Goal: Task Accomplishment & Management: Use online tool/utility

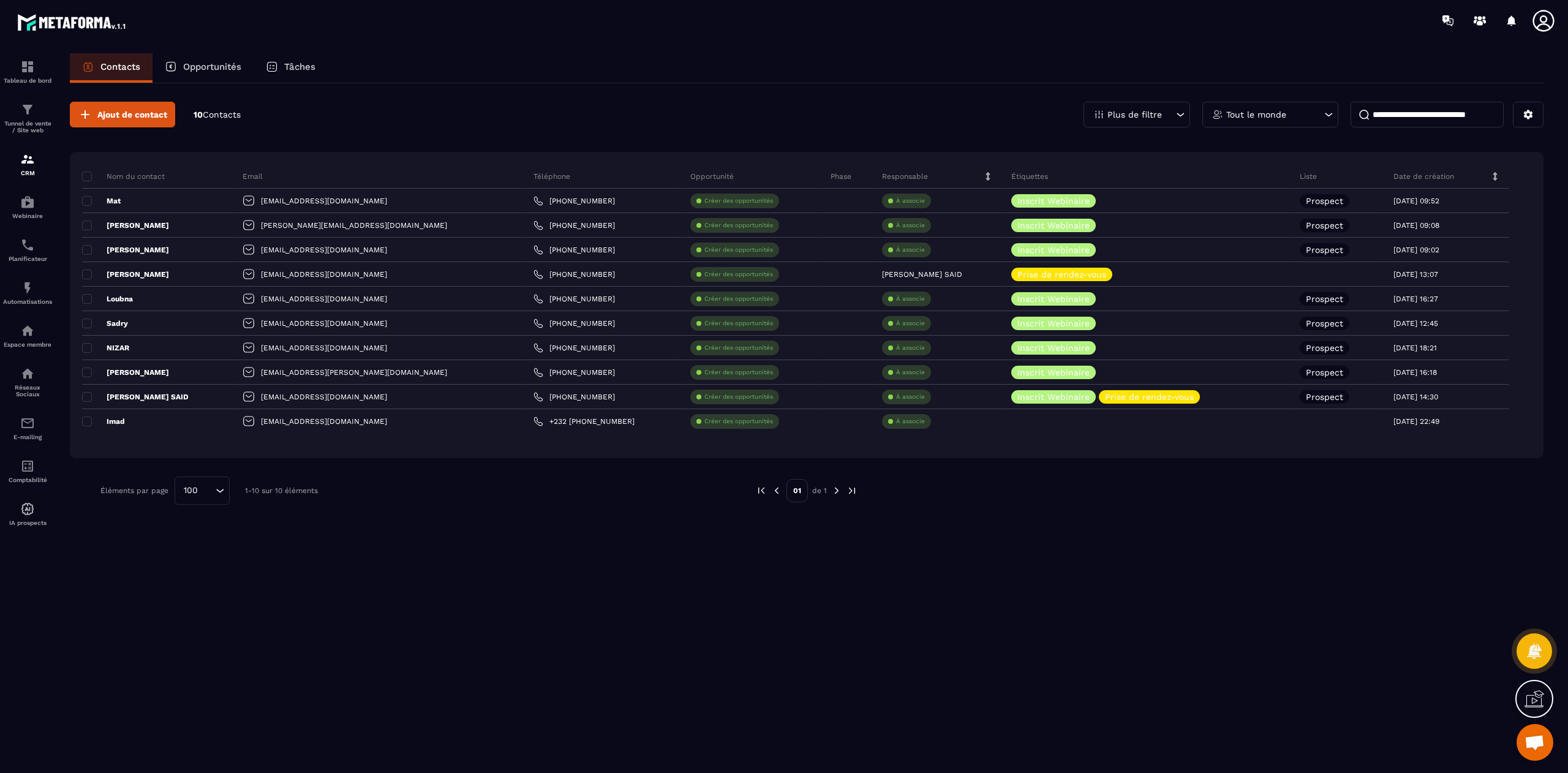
scroll to position [8179, 0]
click at [452, 534] on div "Ajout de contact 10 Contacts Plus de filtre Tout le monde Nom du contact Email …" at bounding box center [807, 427] width 1474 height 688
click at [0, 211] on div at bounding box center [27, 424] width 55 height 766
click at [29, 175] on p "CRM" at bounding box center [28, 173] width 49 height 7
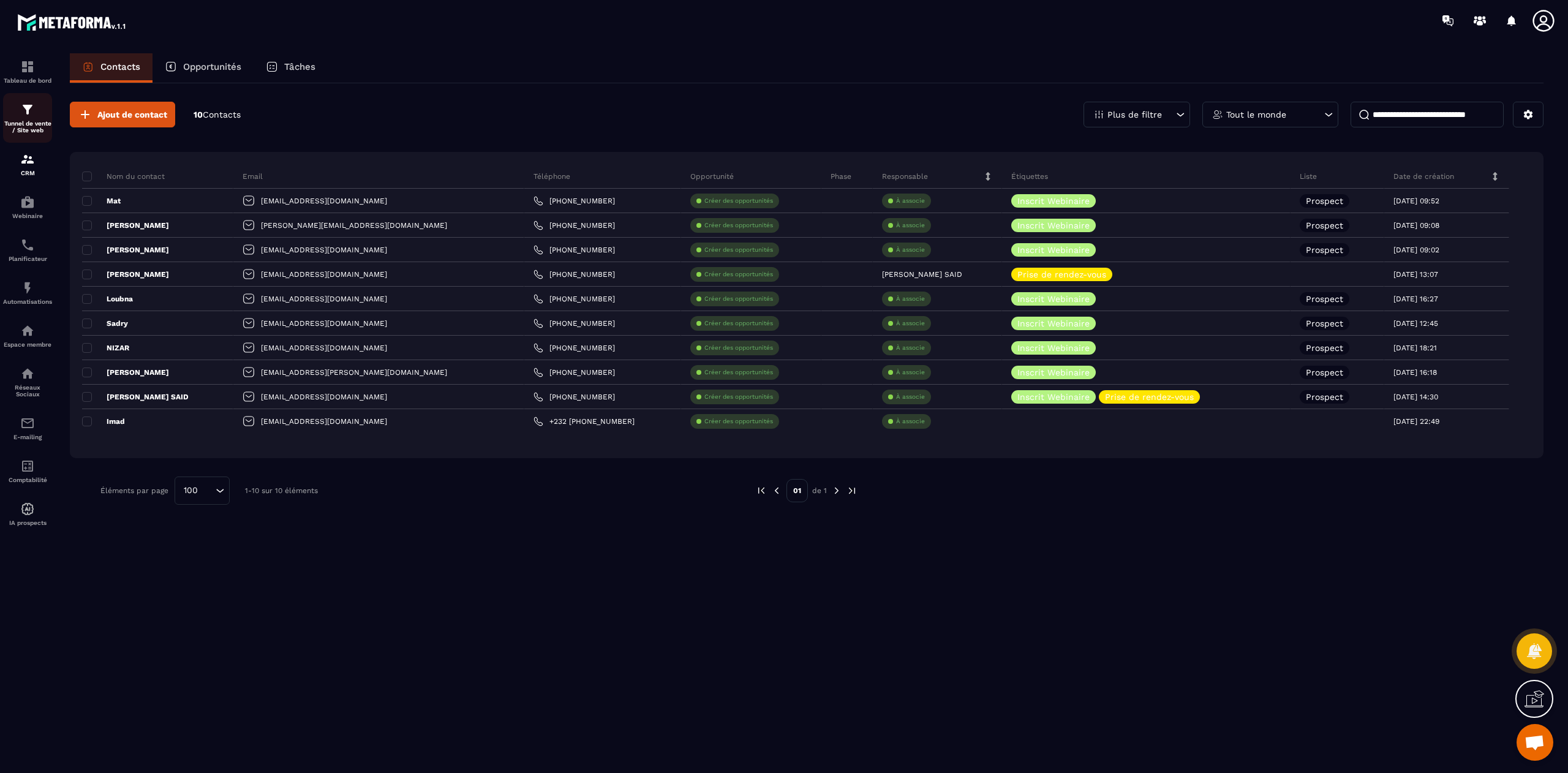
click at [23, 134] on p "Tunnel de vente / Site web" at bounding box center [28, 127] width 49 height 13
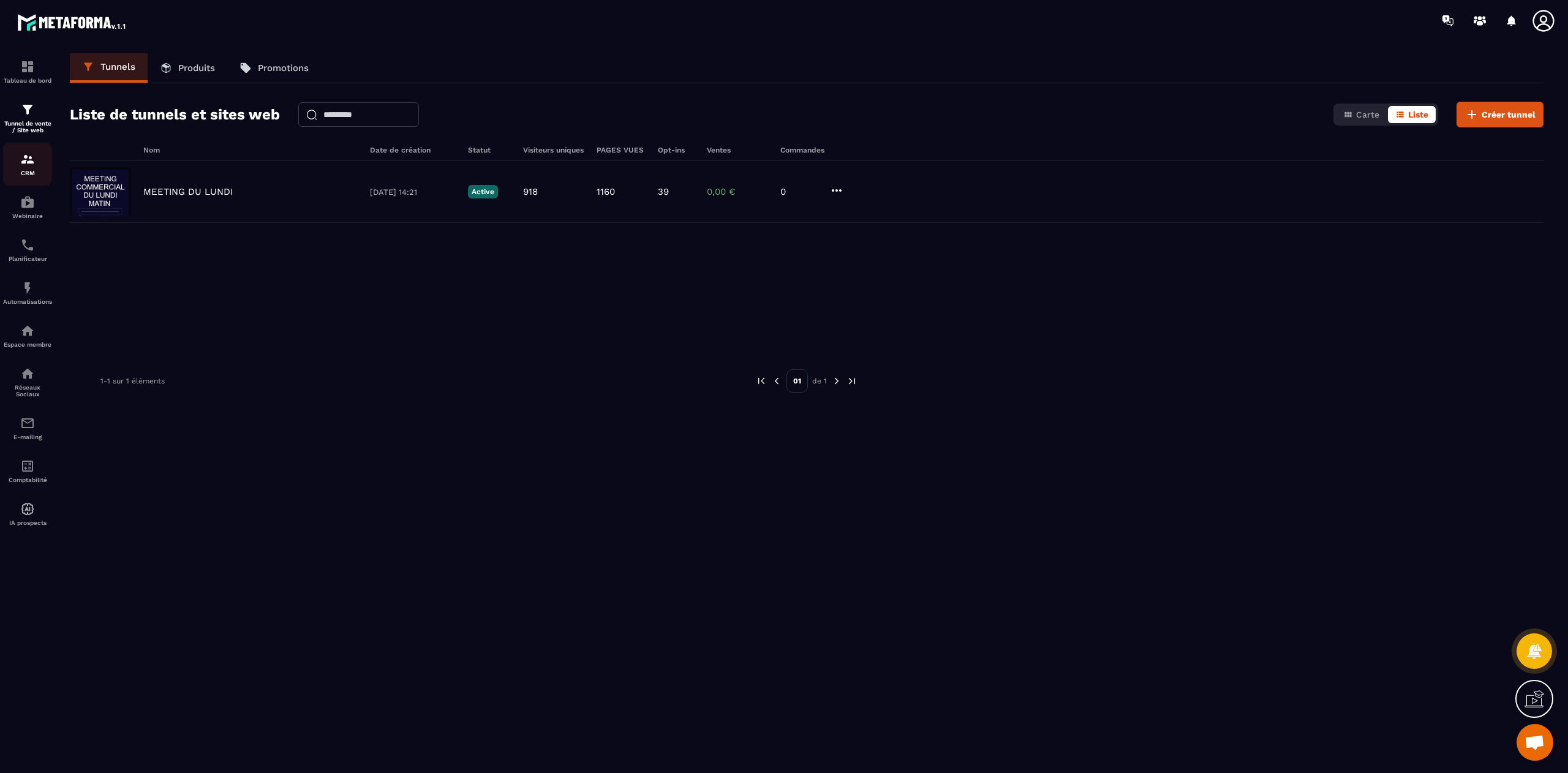
click at [27, 176] on p "CRM" at bounding box center [28, 173] width 49 height 7
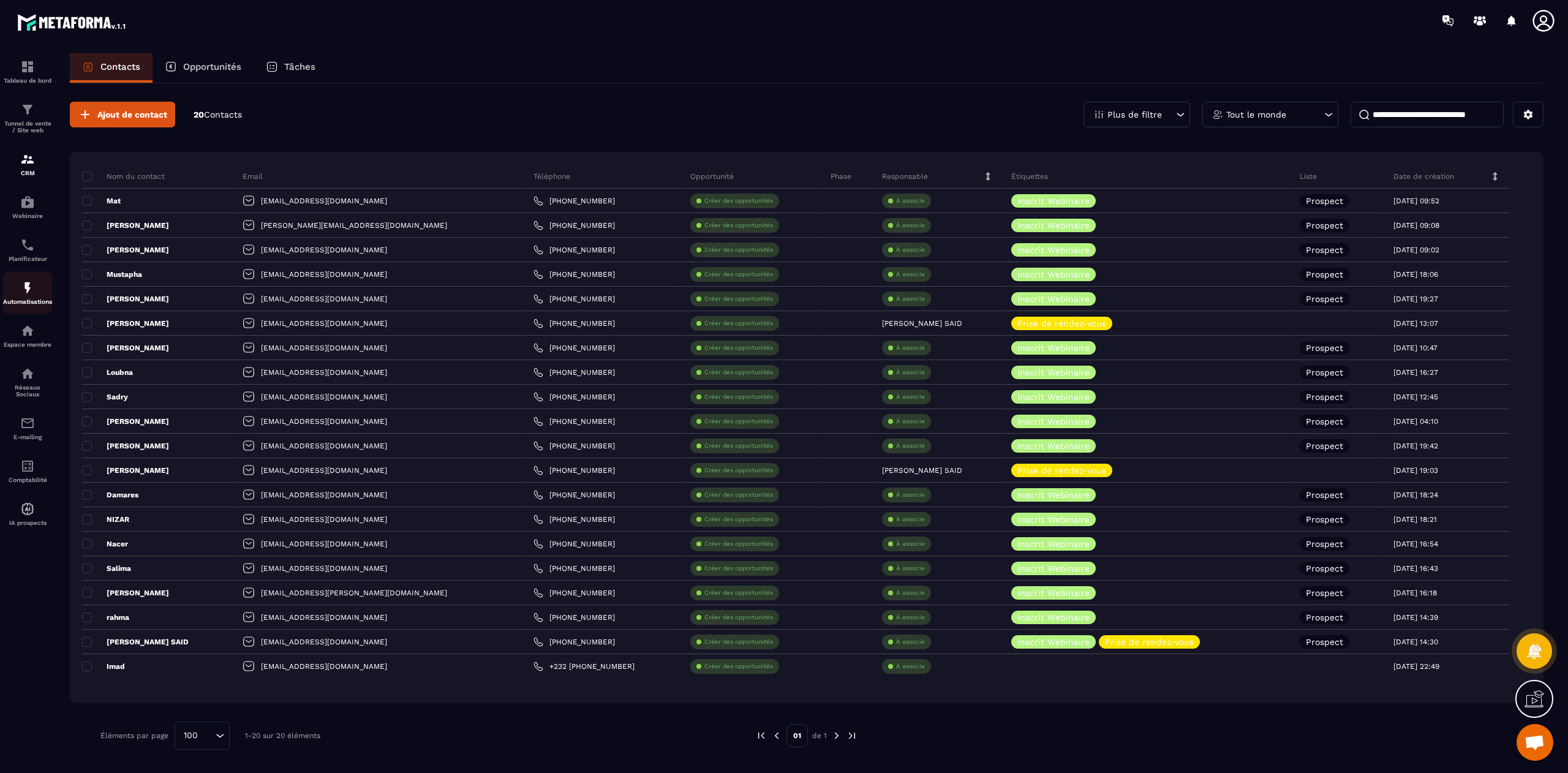
click at [29, 295] on img at bounding box center [27, 288] width 15 height 15
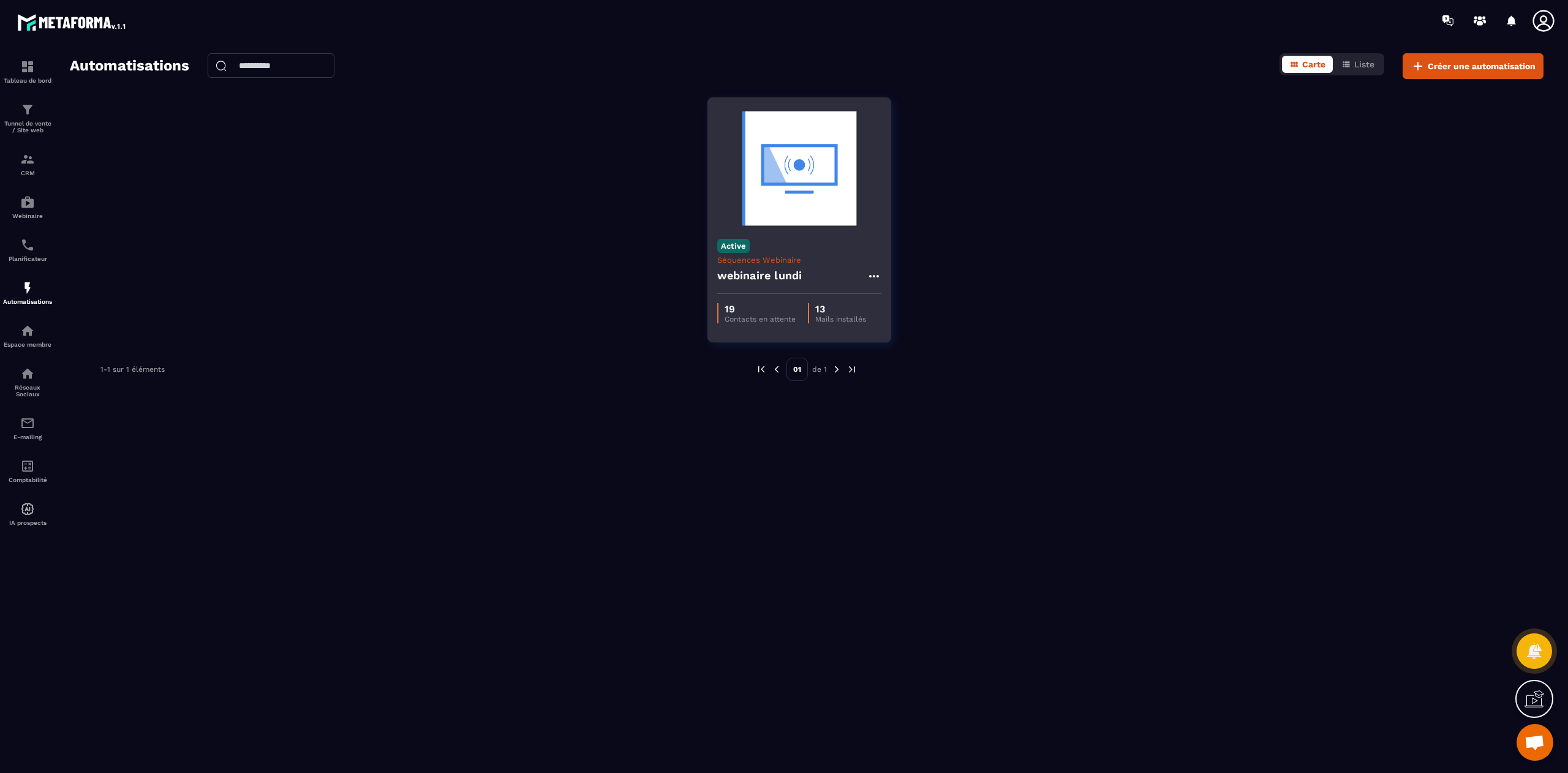
click at [755, 293] on div "webinaire lundi" at bounding box center [799, 279] width 164 height 29
click at [789, 269] on h4 "webinaire lundi" at bounding box center [760, 276] width 85 height 17
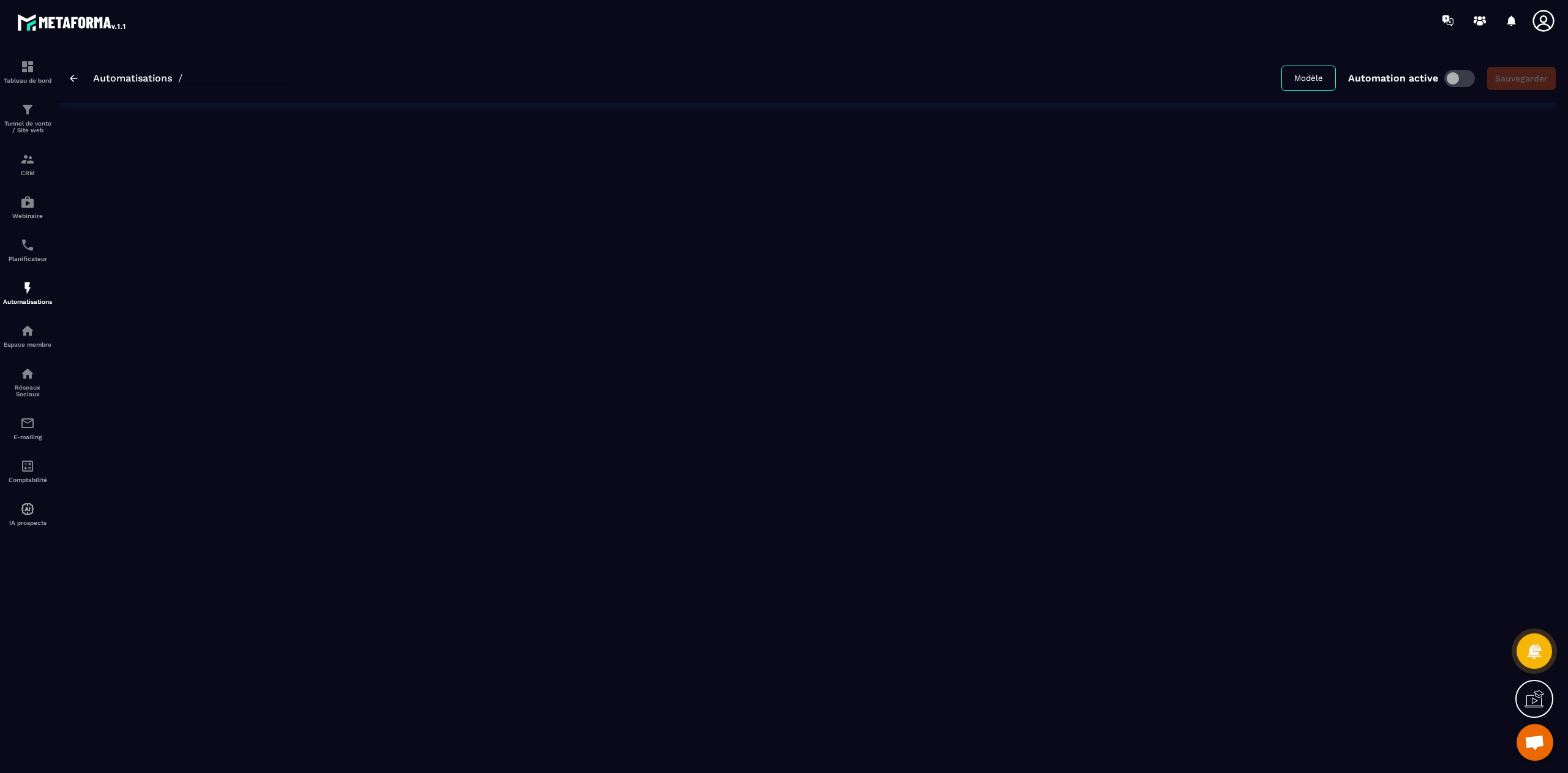
type input "**********"
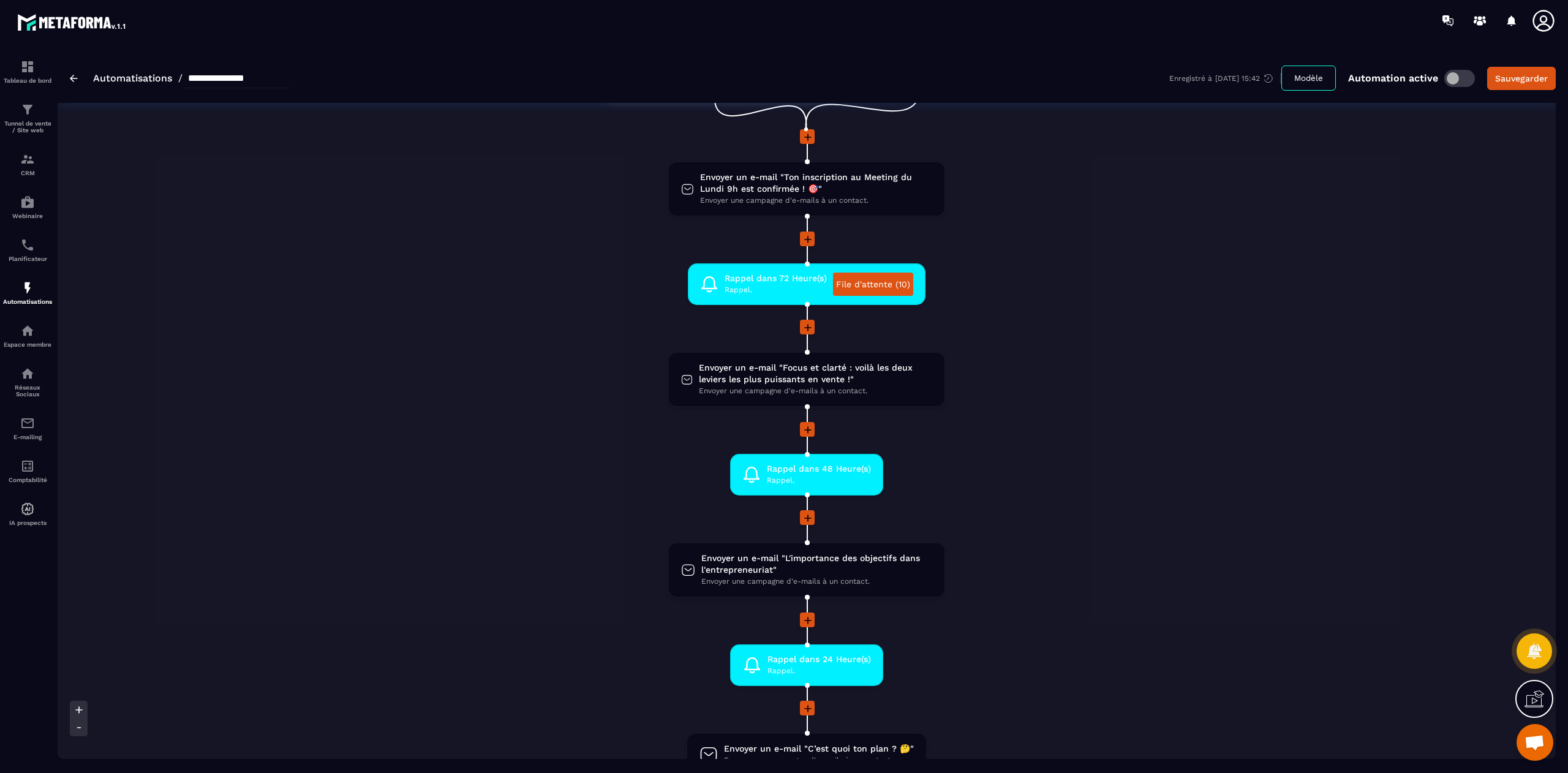
scroll to position [105, 0]
click at [793, 285] on span "Rappel." at bounding box center [776, 289] width 102 height 12
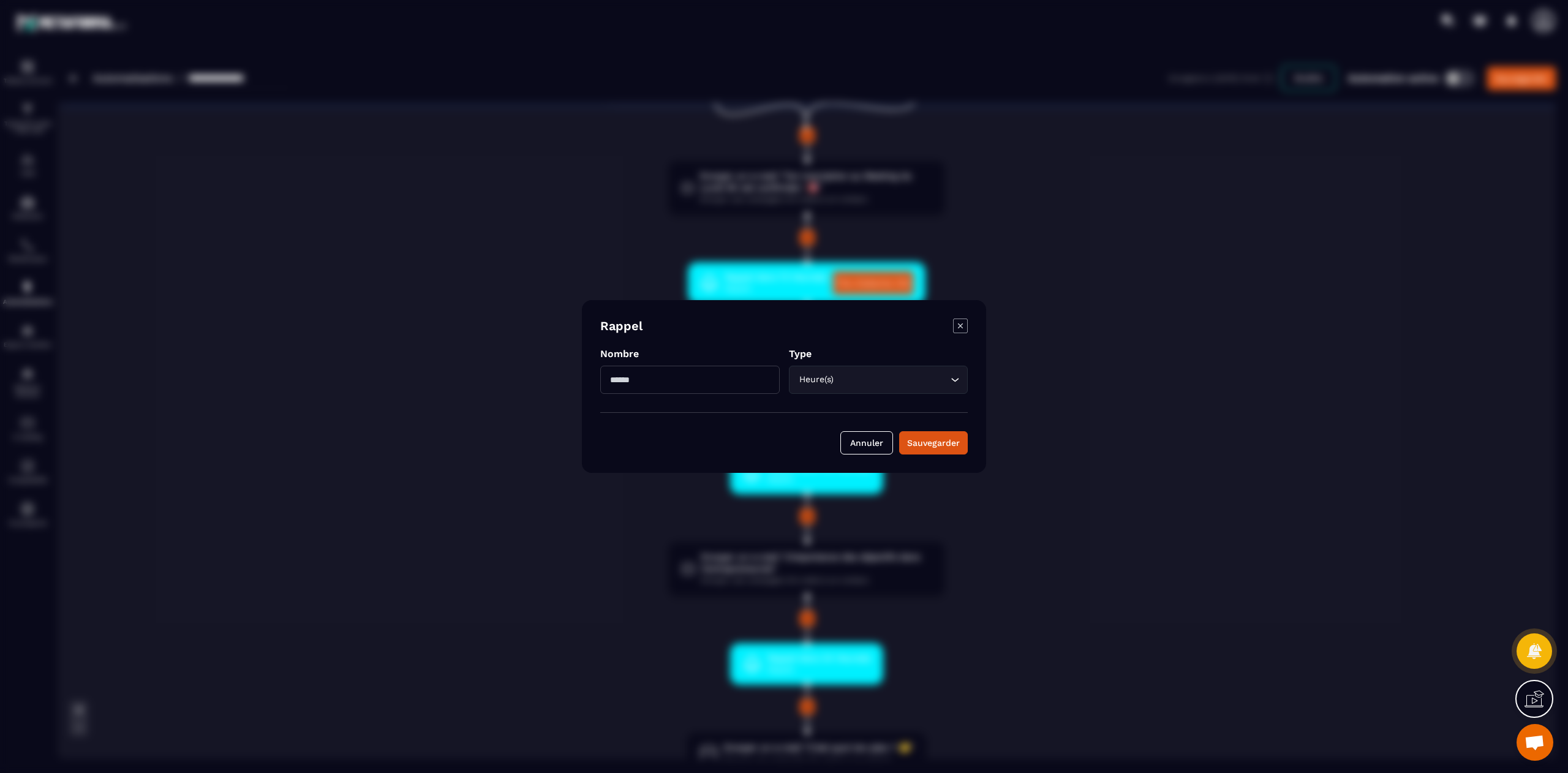
click at [966, 332] on icon "Modal window" at bounding box center [960, 326] width 15 height 15
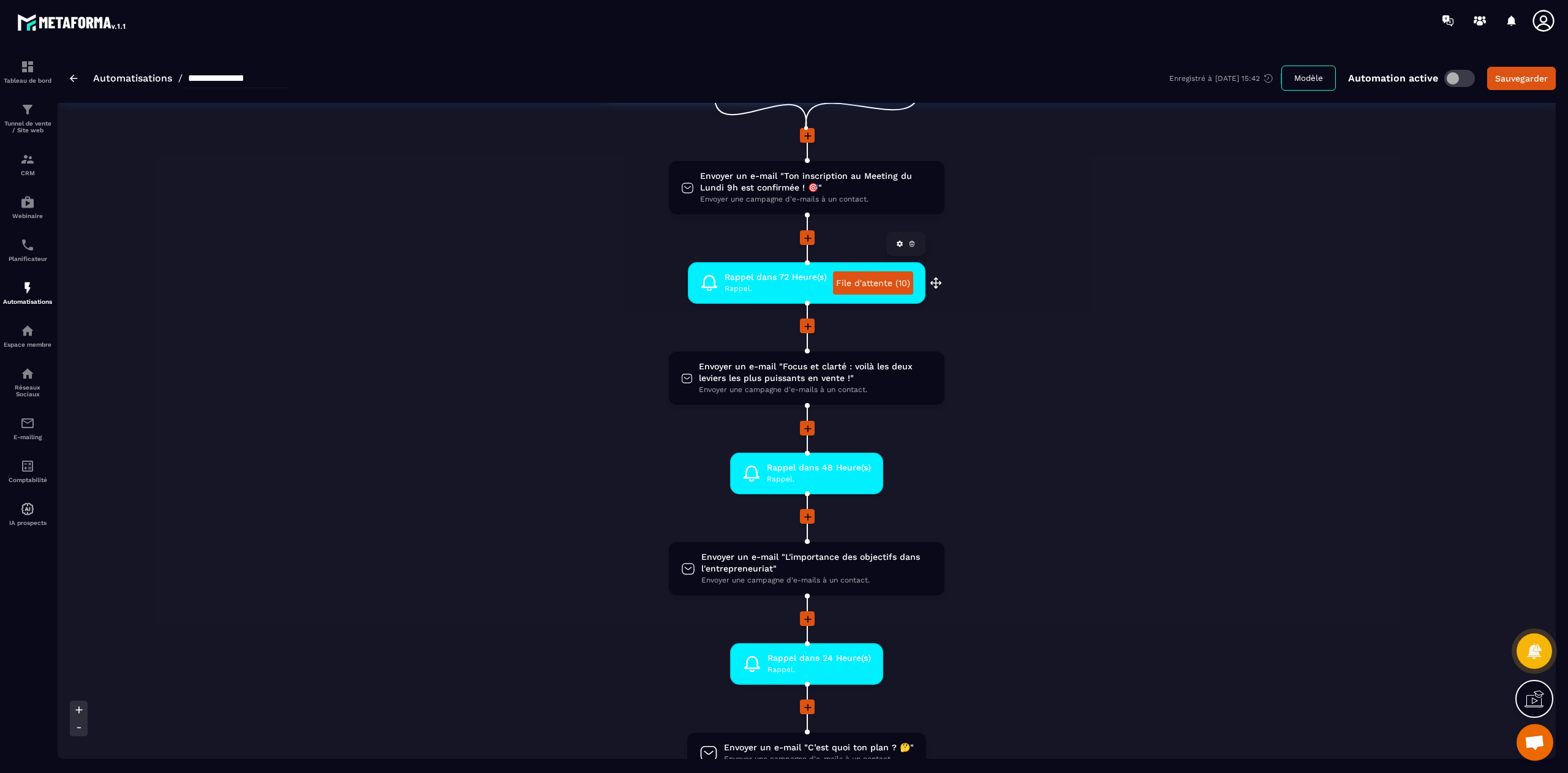
click at [900, 237] on link at bounding box center [900, 243] width 12 height 12
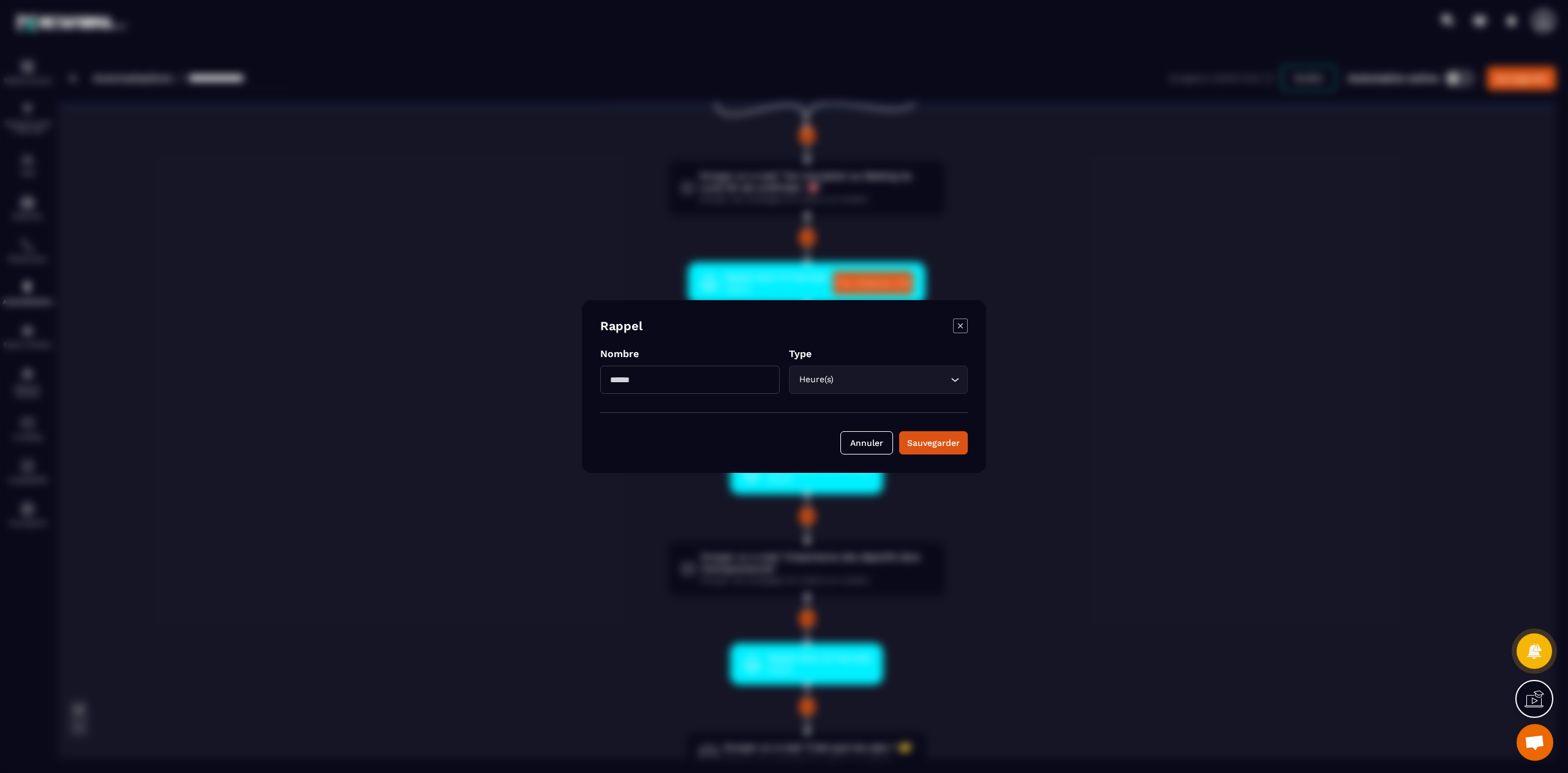
click at [966, 336] on form "Rappel Nombre ** Type Heure(s) Loading... Annuler Sauvegarder" at bounding box center [784, 386] width 368 height 136
click at [960, 337] on form "Rappel Nombre ** Type Heure(s) Loading... Annuler Sauvegarder" at bounding box center [784, 386] width 368 height 136
click at [962, 327] on icon "Modal window" at bounding box center [960, 325] width 5 height 5
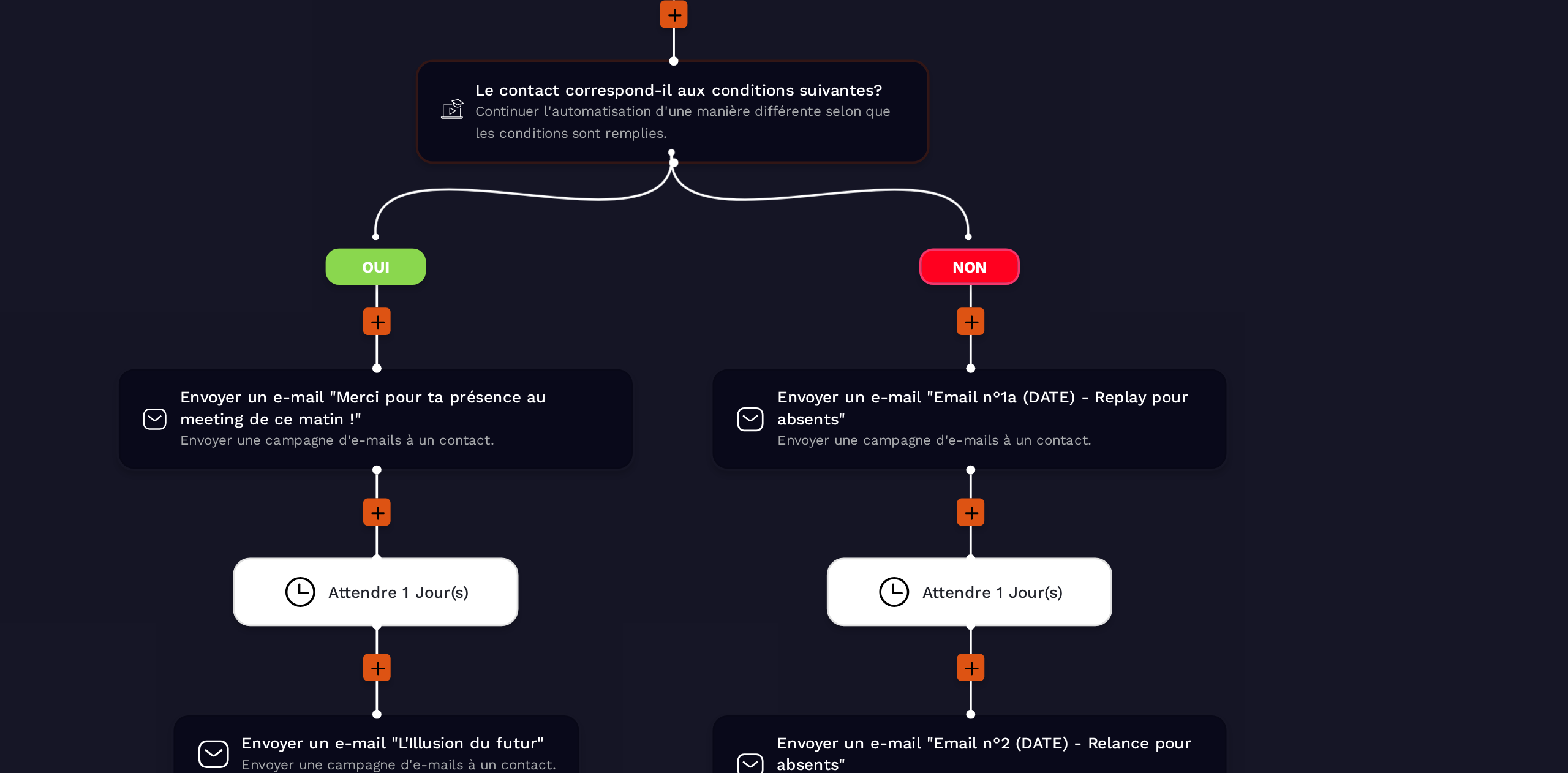
scroll to position [1323, 0]
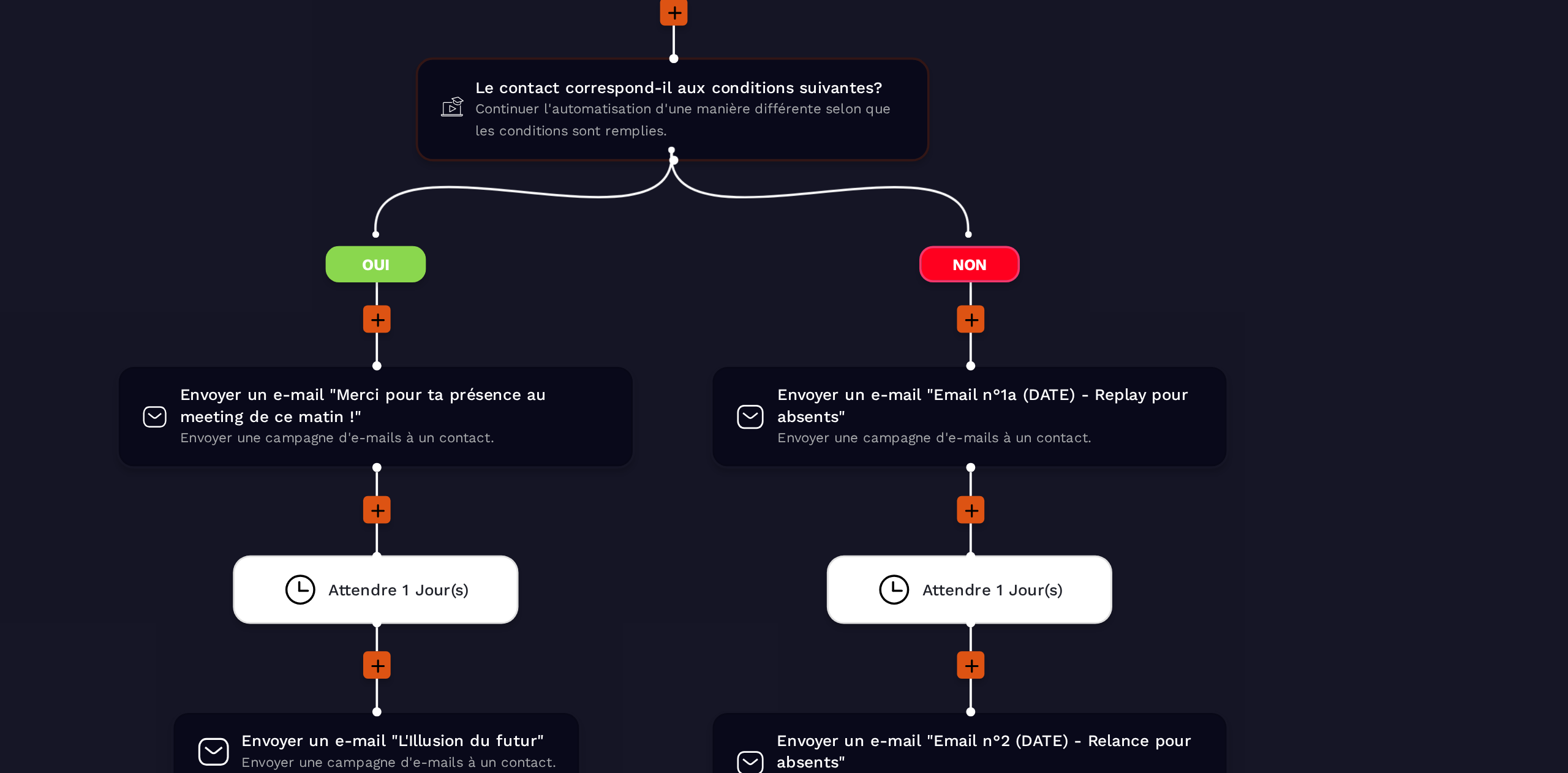
click at [1125, 247] on div "Démarrez cette automatisation lorsqu'une de ces actions se produit Ajouter à un…" at bounding box center [807, 100] width 1498 height 2602
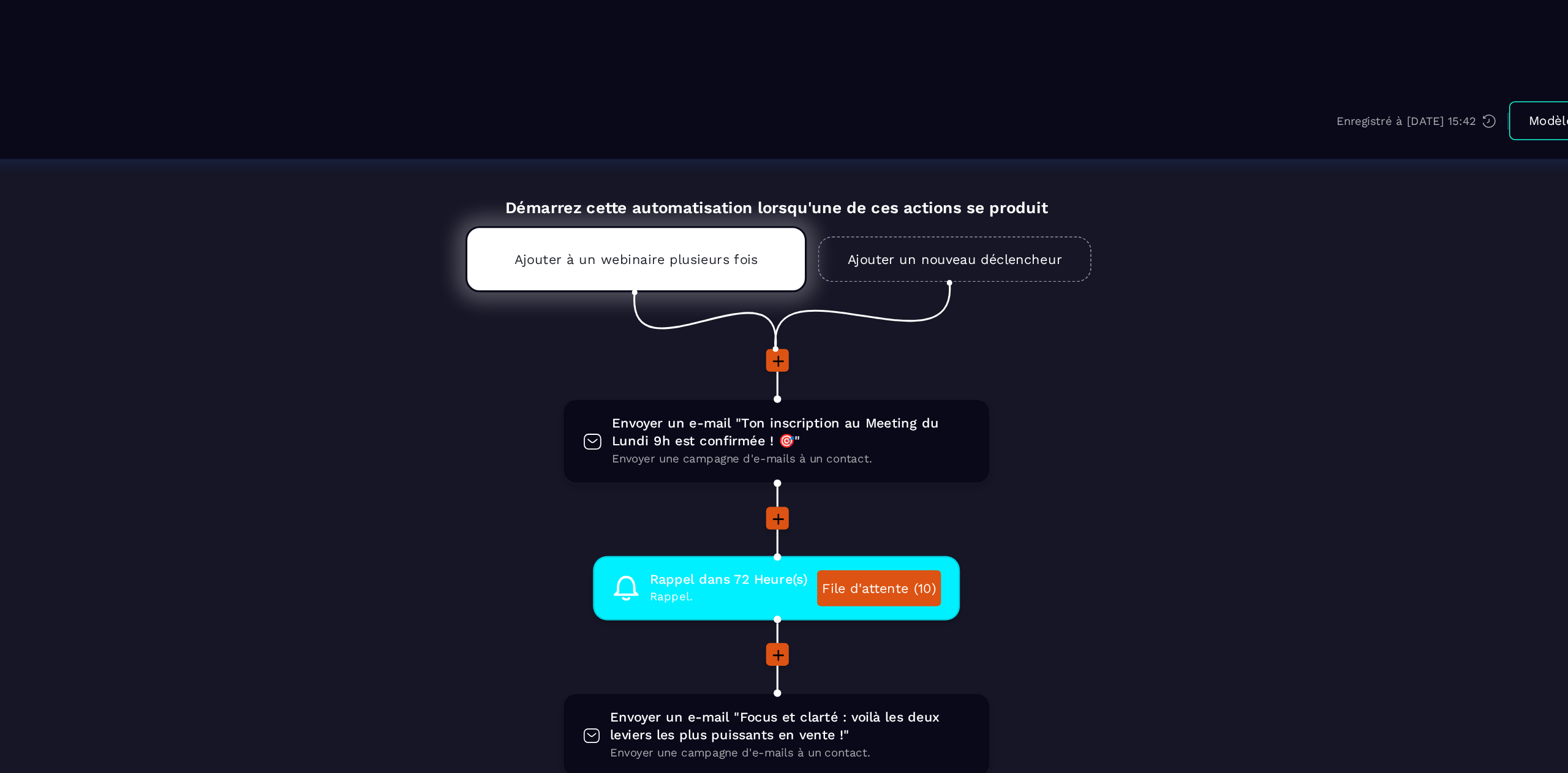
scroll to position [3, 0]
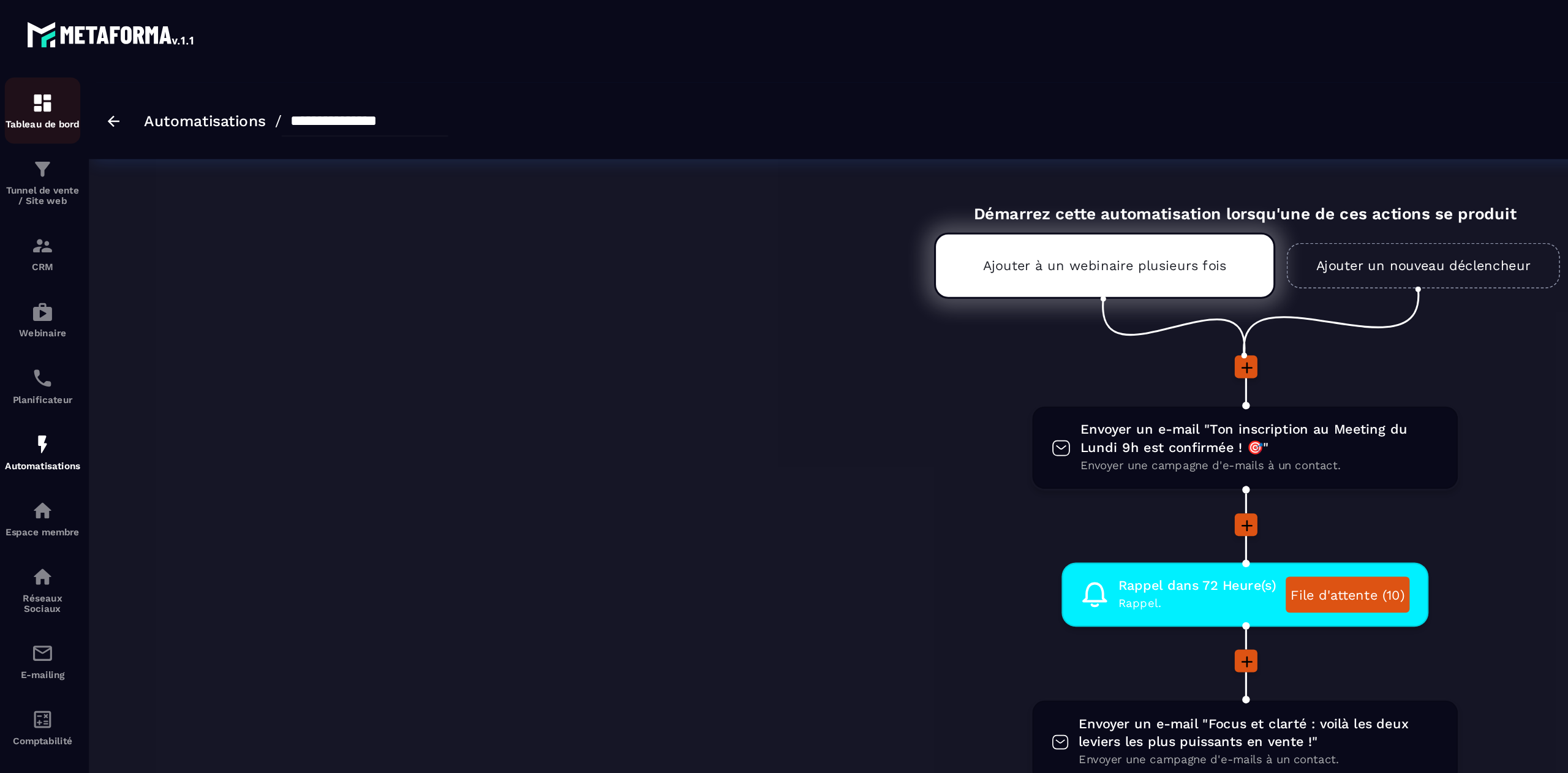
click at [9, 77] on p "Tableau de bord" at bounding box center [28, 80] width 49 height 7
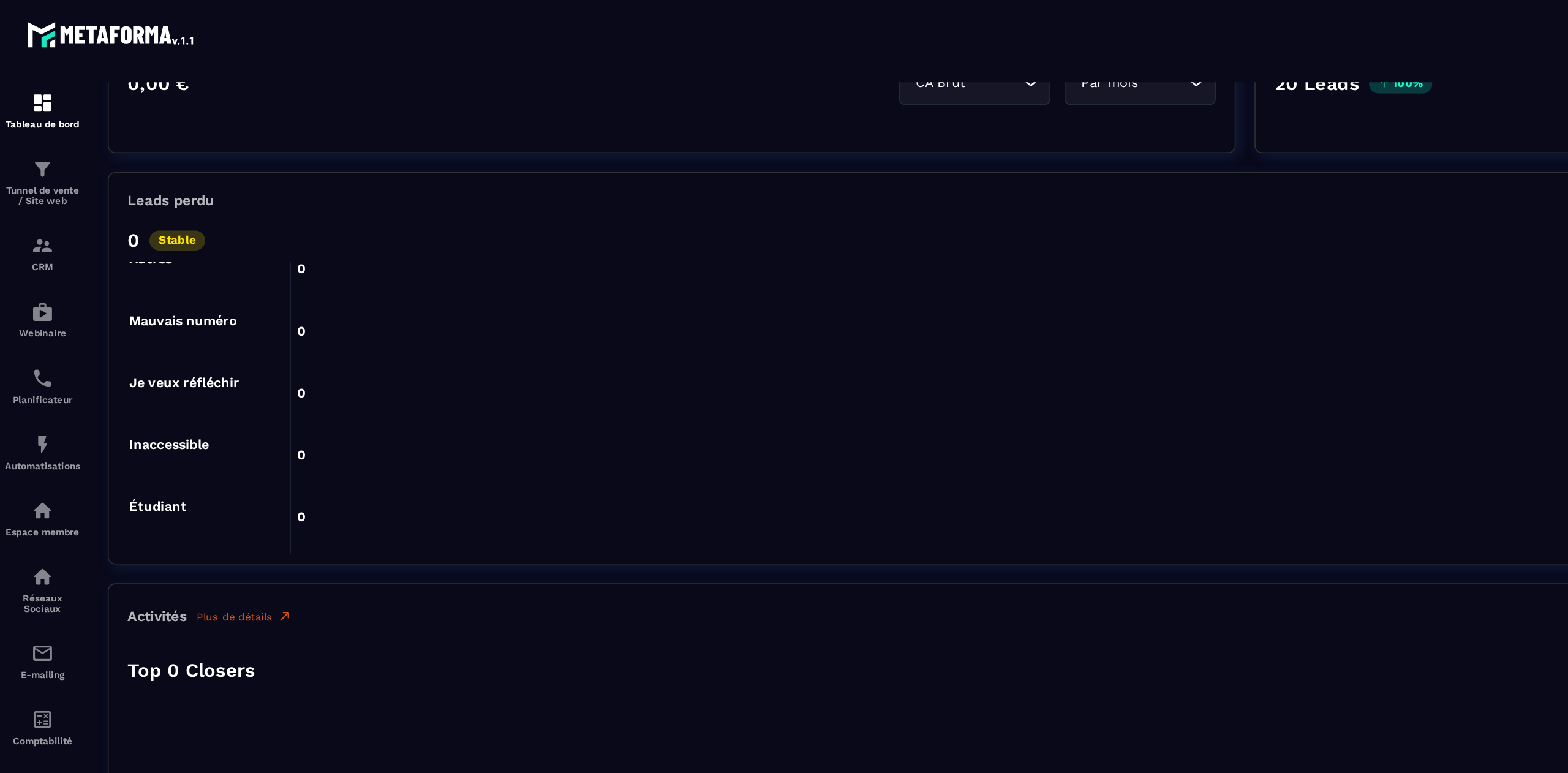
scroll to position [414, 0]
